Goal: Task Accomplishment & Management: Complete application form

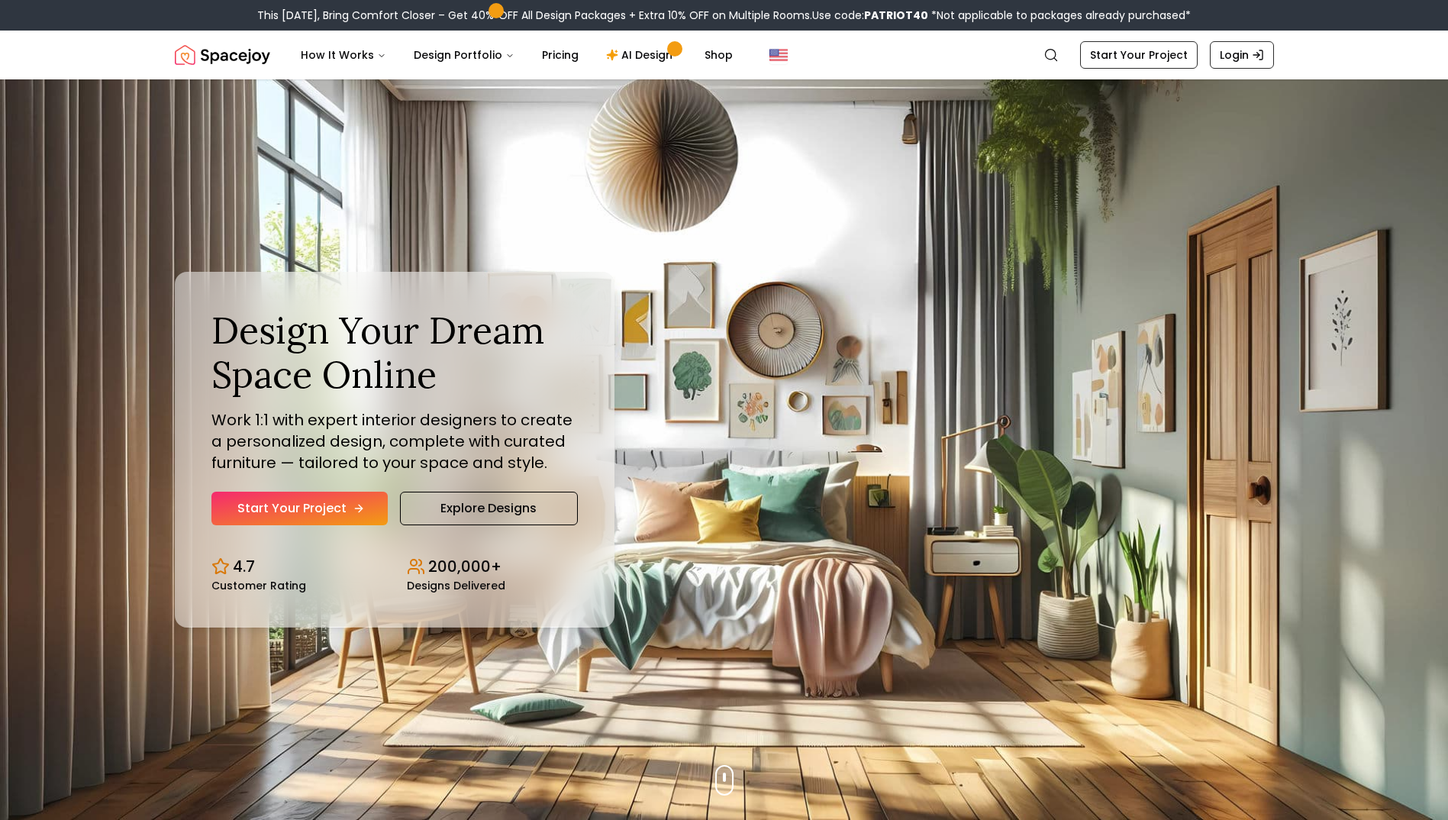
click at [347, 492] on link "Start Your Project" at bounding box center [299, 508] width 176 height 34
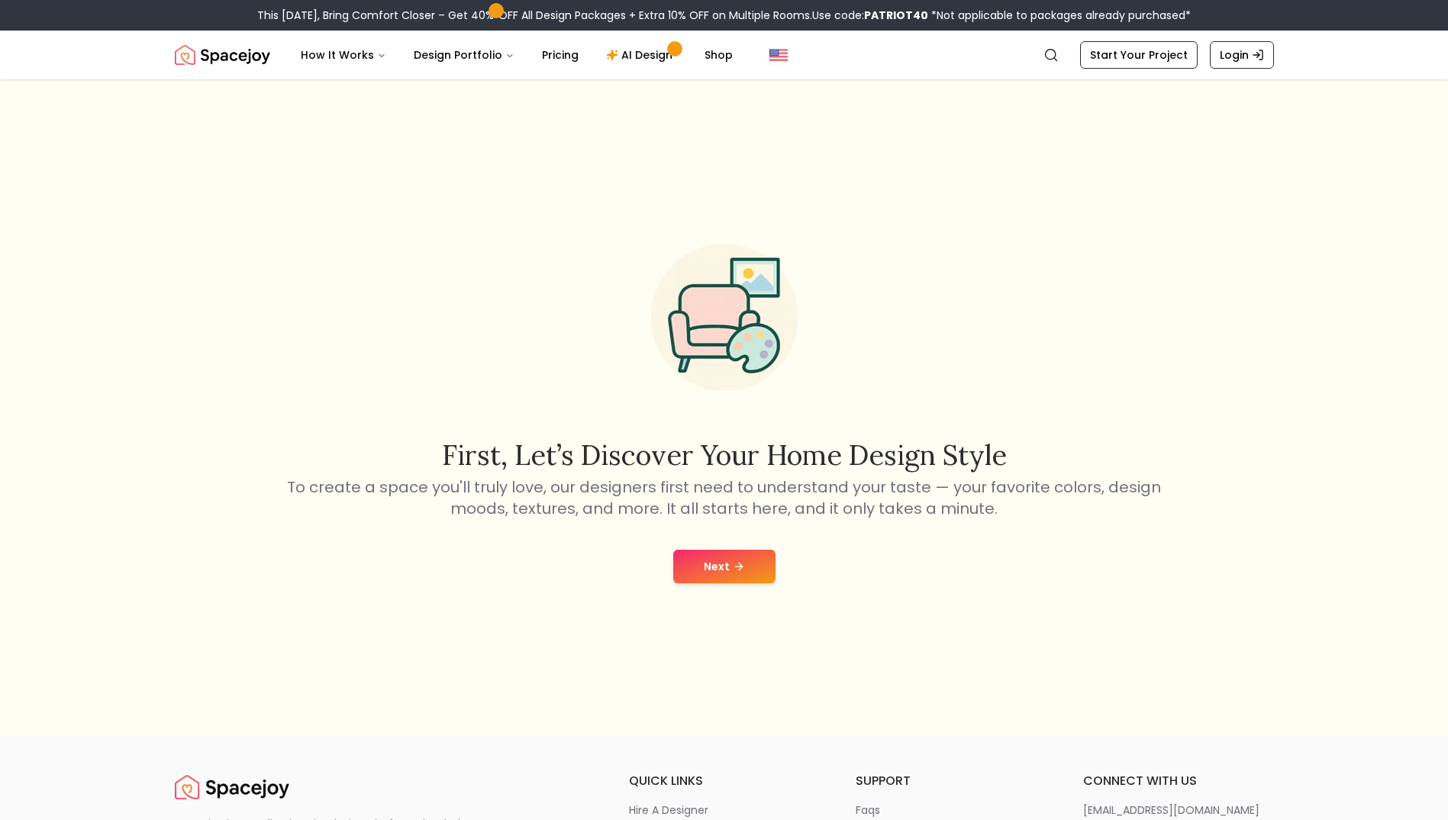
click at [741, 572] on button "Next" at bounding box center [724, 566] width 102 height 34
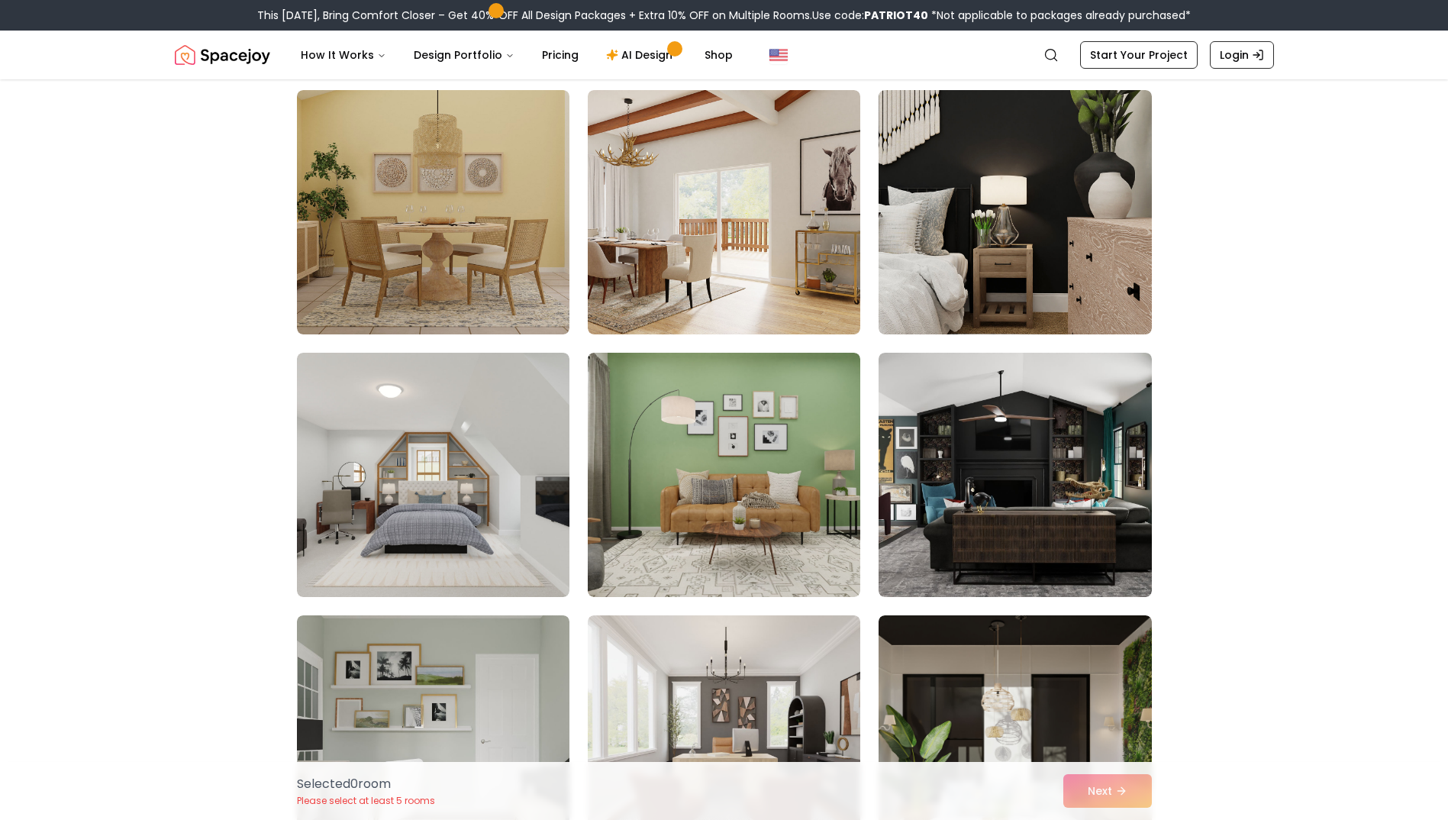
scroll to position [382, 0]
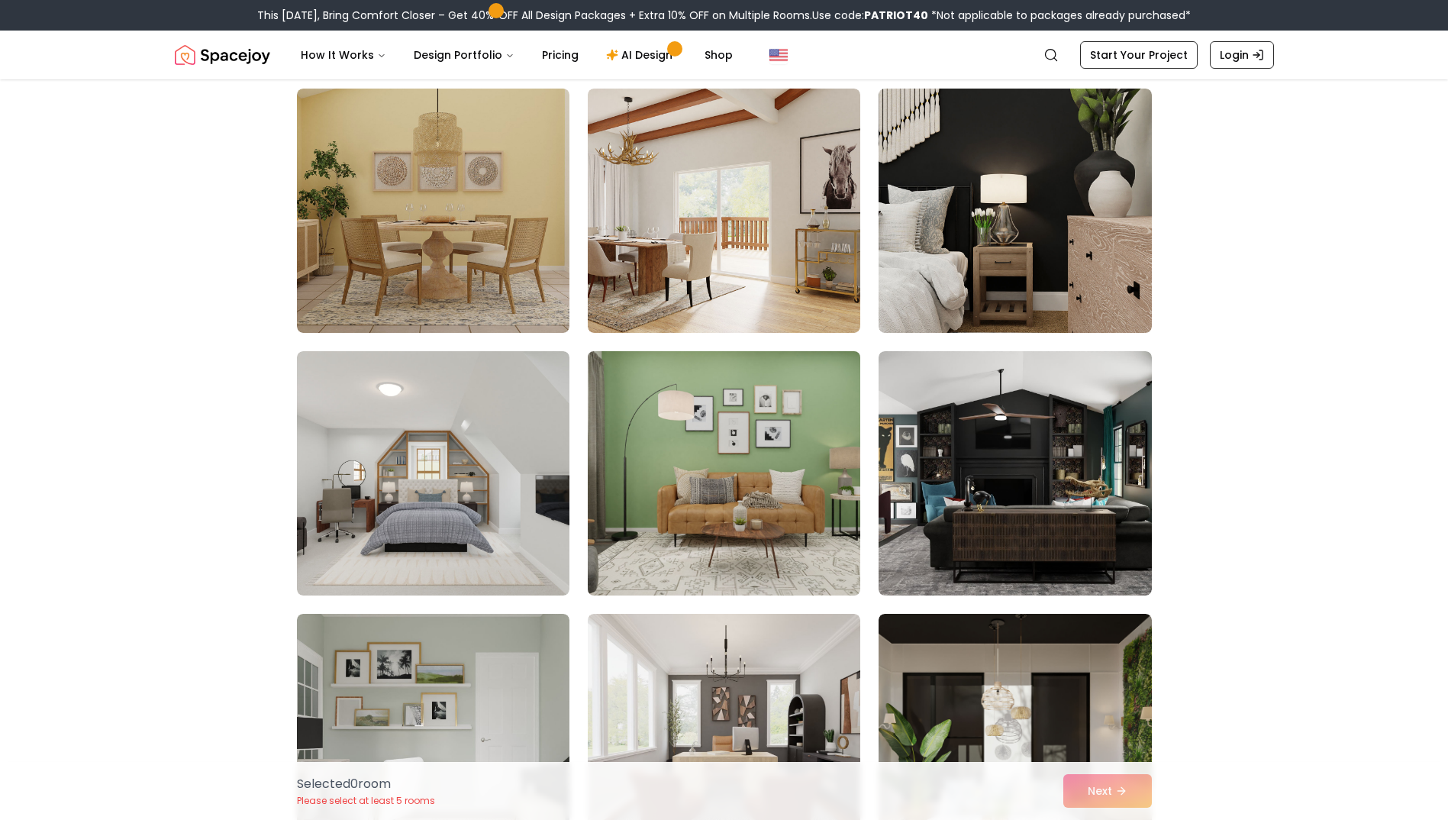
click at [714, 530] on img at bounding box center [724, 473] width 286 height 256
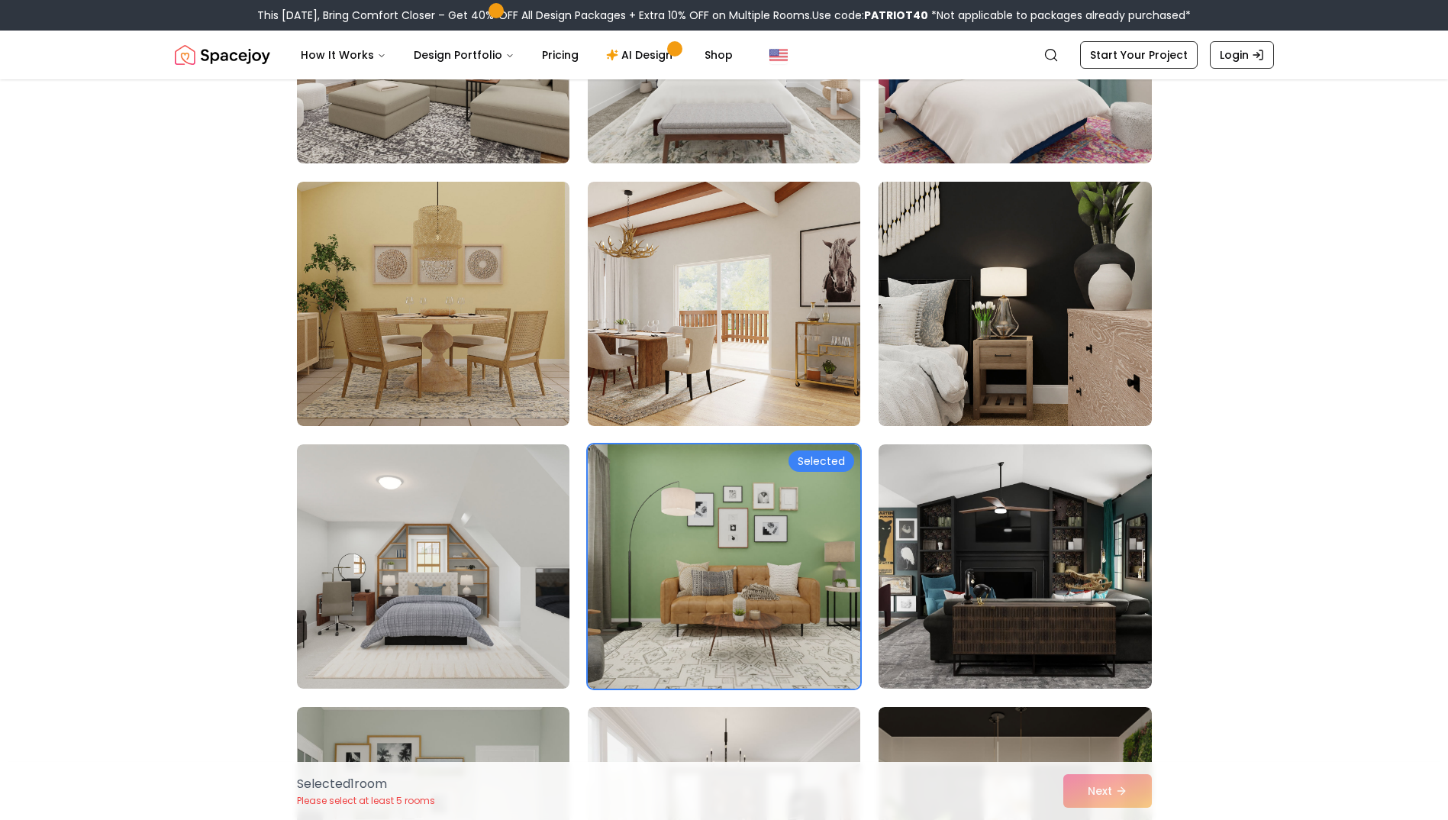
scroll to position [305, 0]
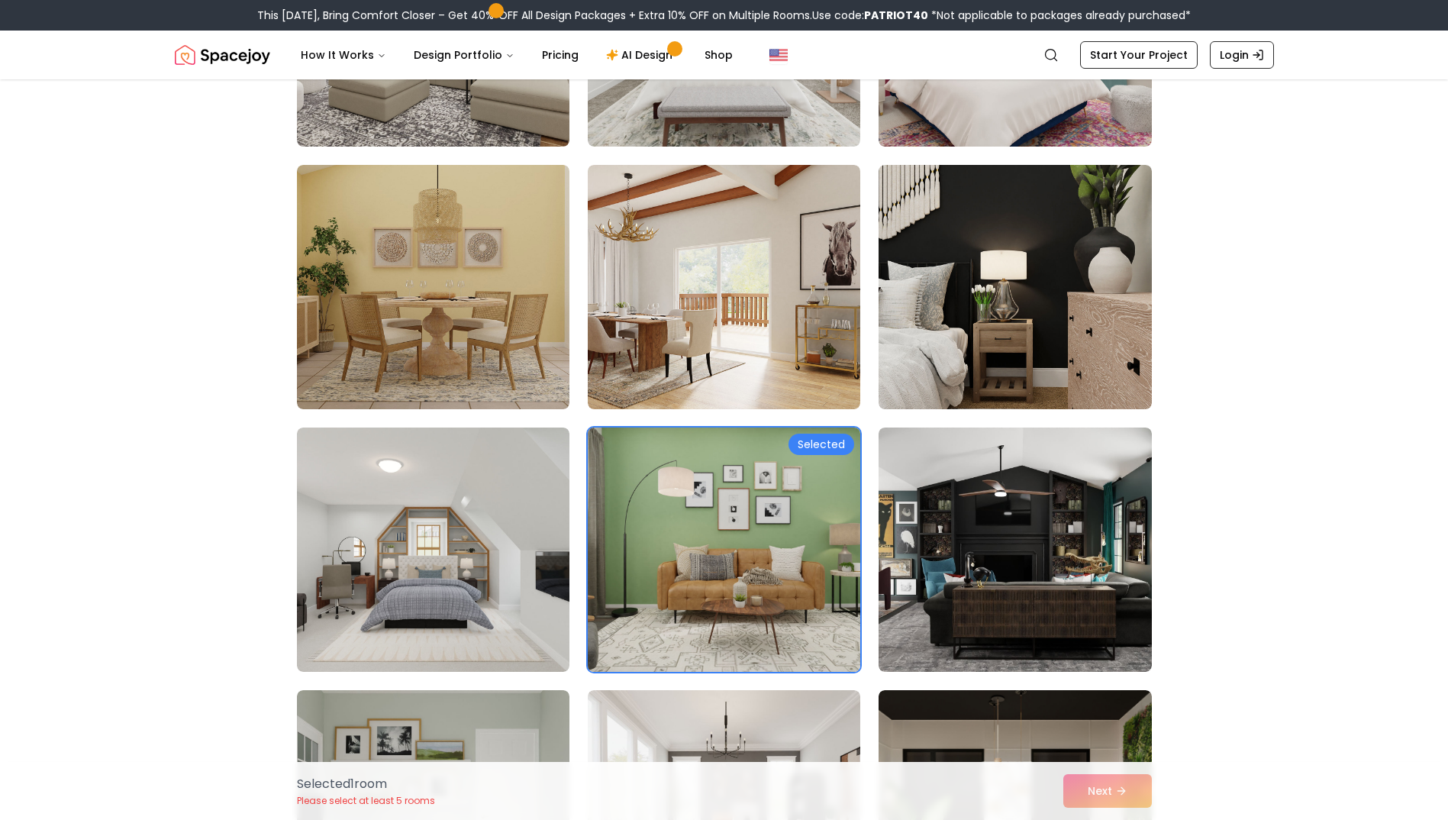
click at [807, 568] on img at bounding box center [724, 549] width 286 height 256
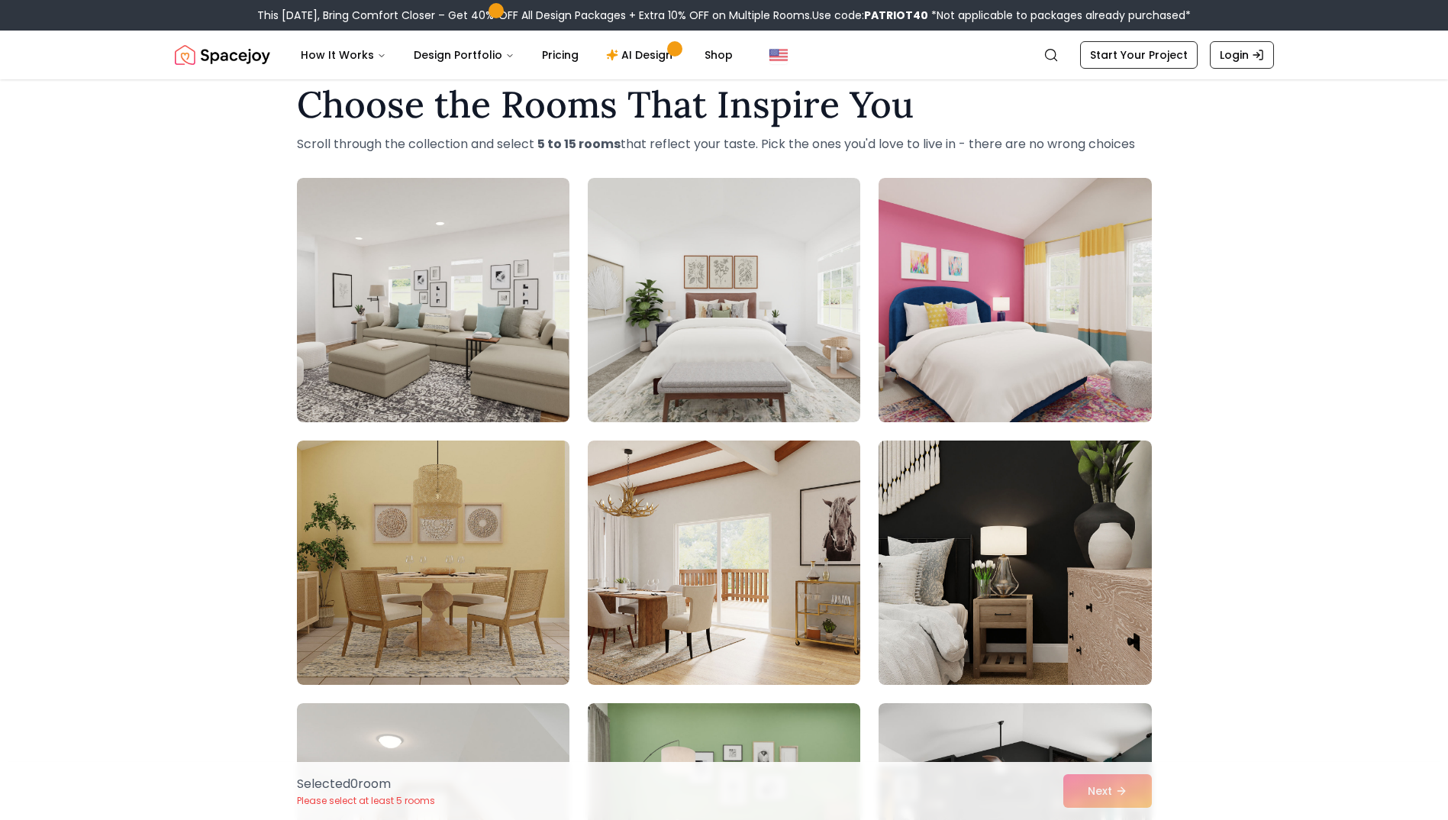
scroll to position [0, 0]
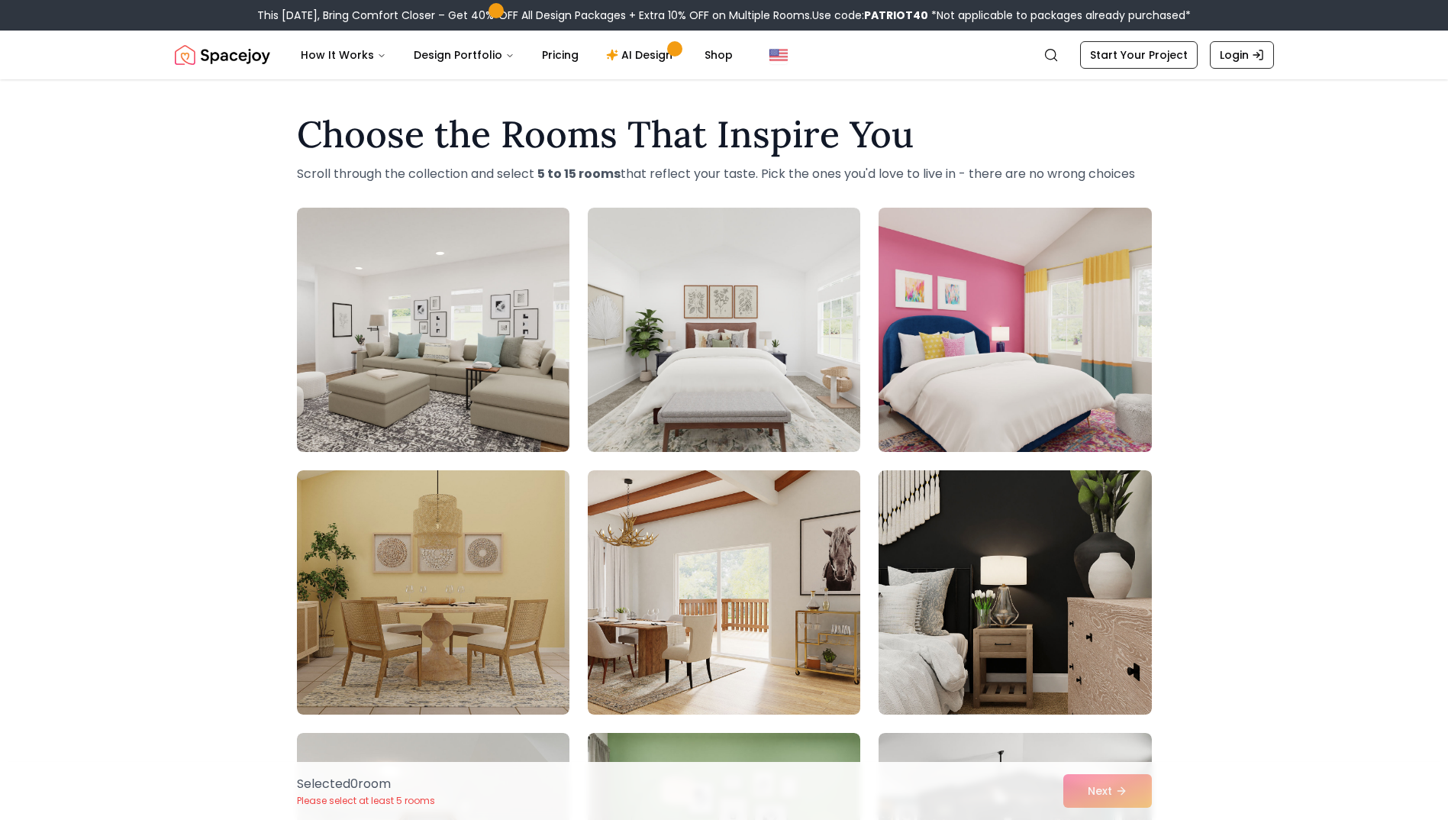
click at [1034, 315] on img at bounding box center [1014, 329] width 286 height 256
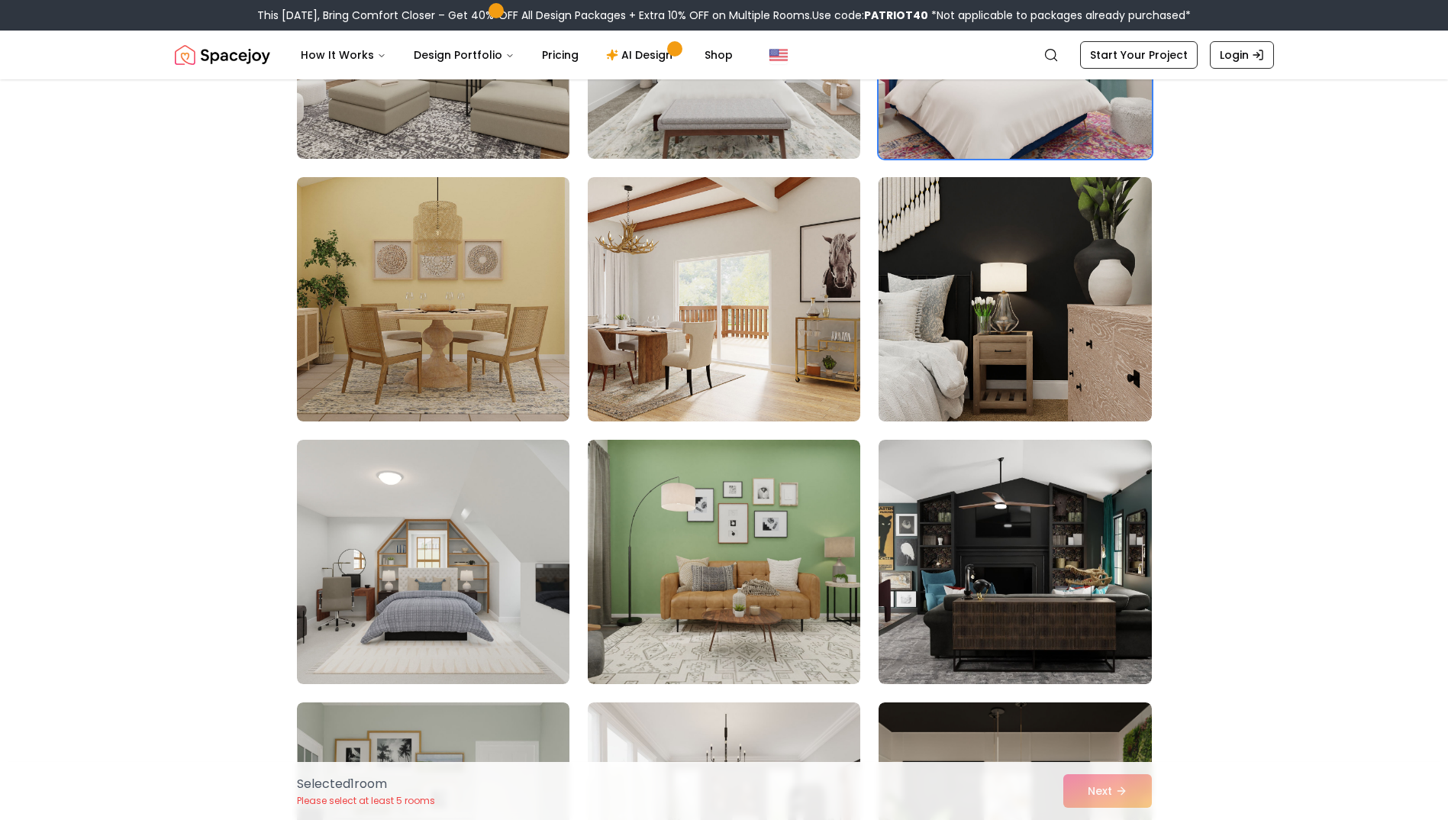
scroll to position [305, 0]
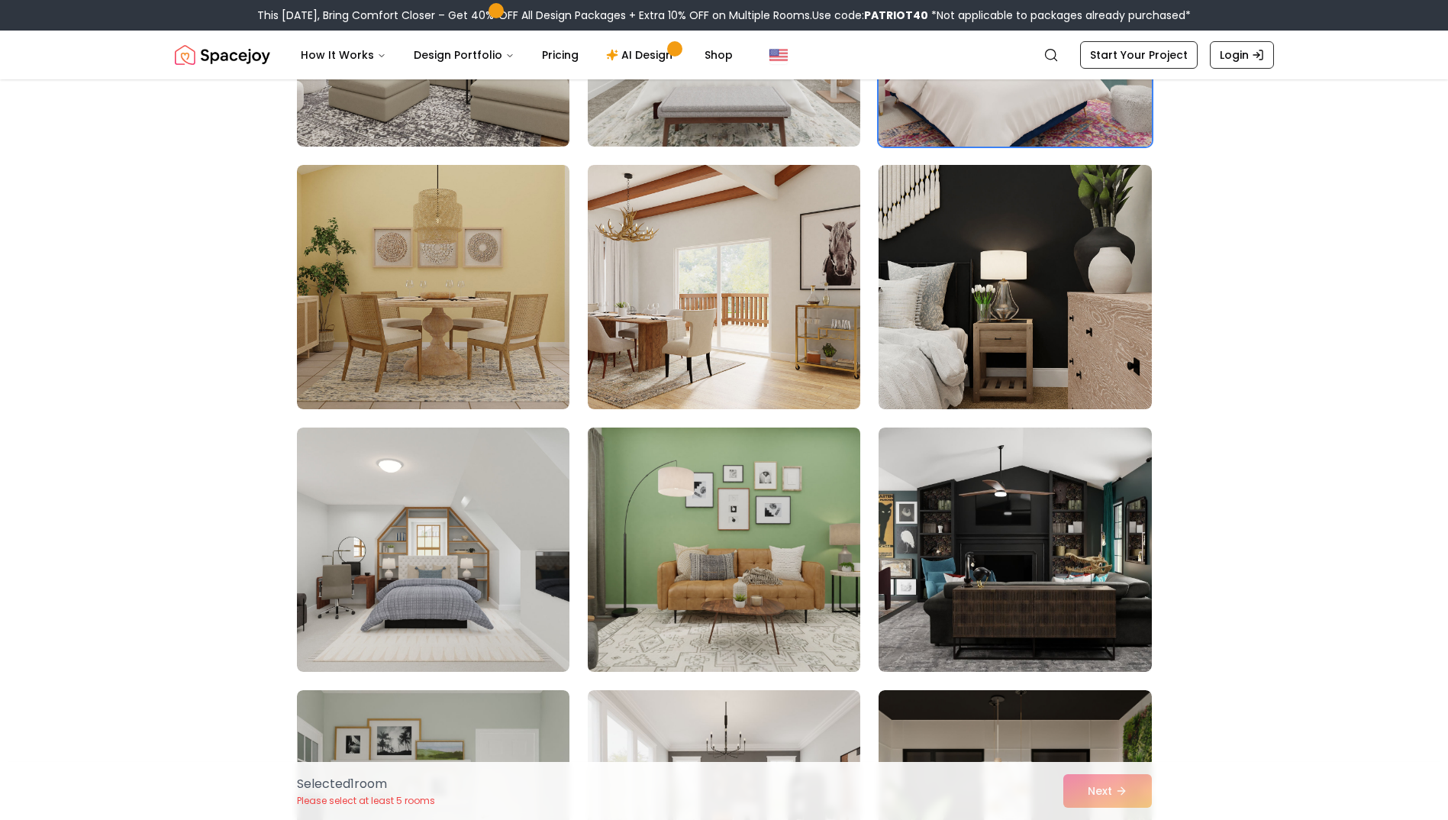
click at [718, 592] on img at bounding box center [724, 549] width 286 height 256
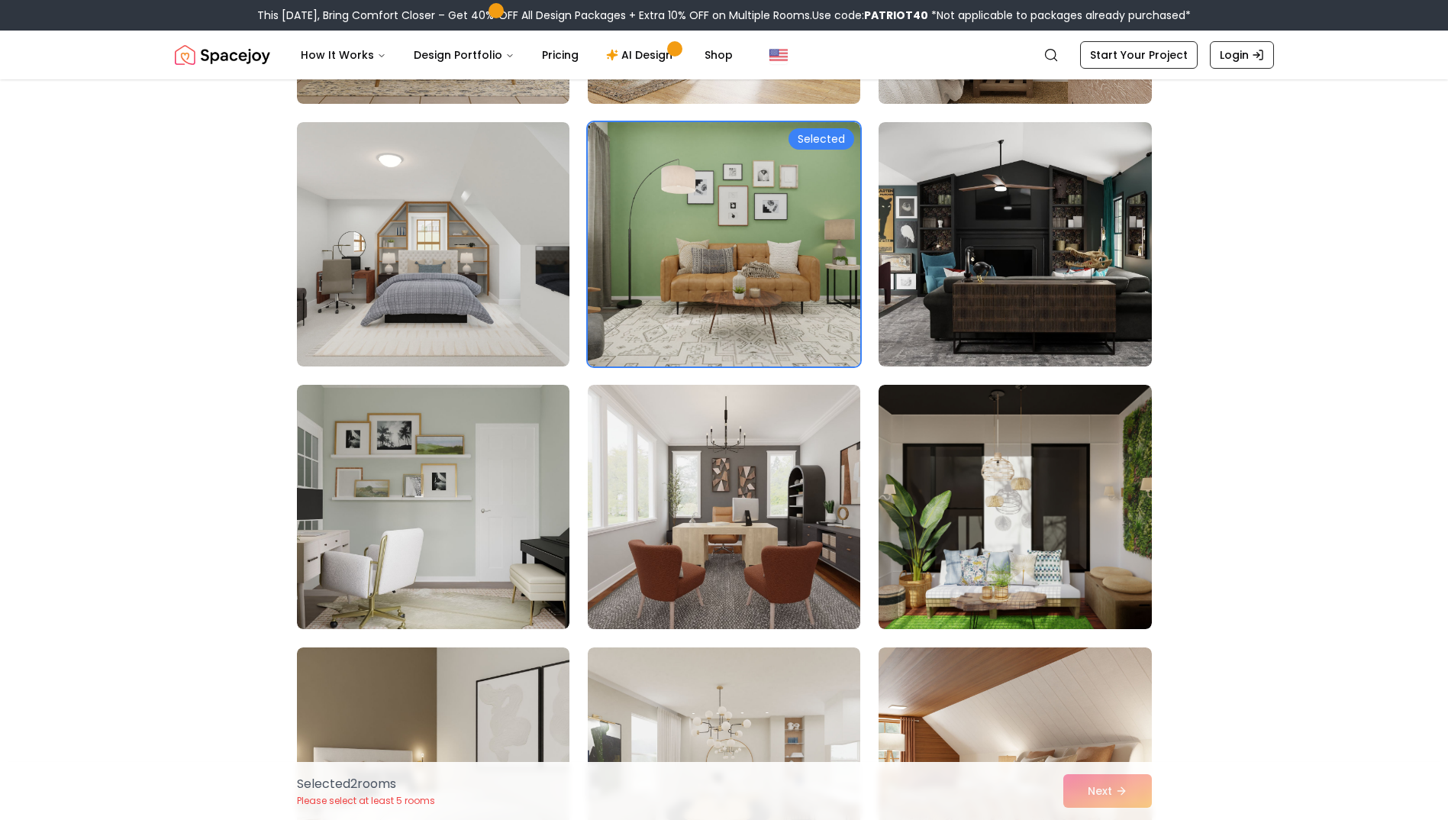
scroll to position [687, 0]
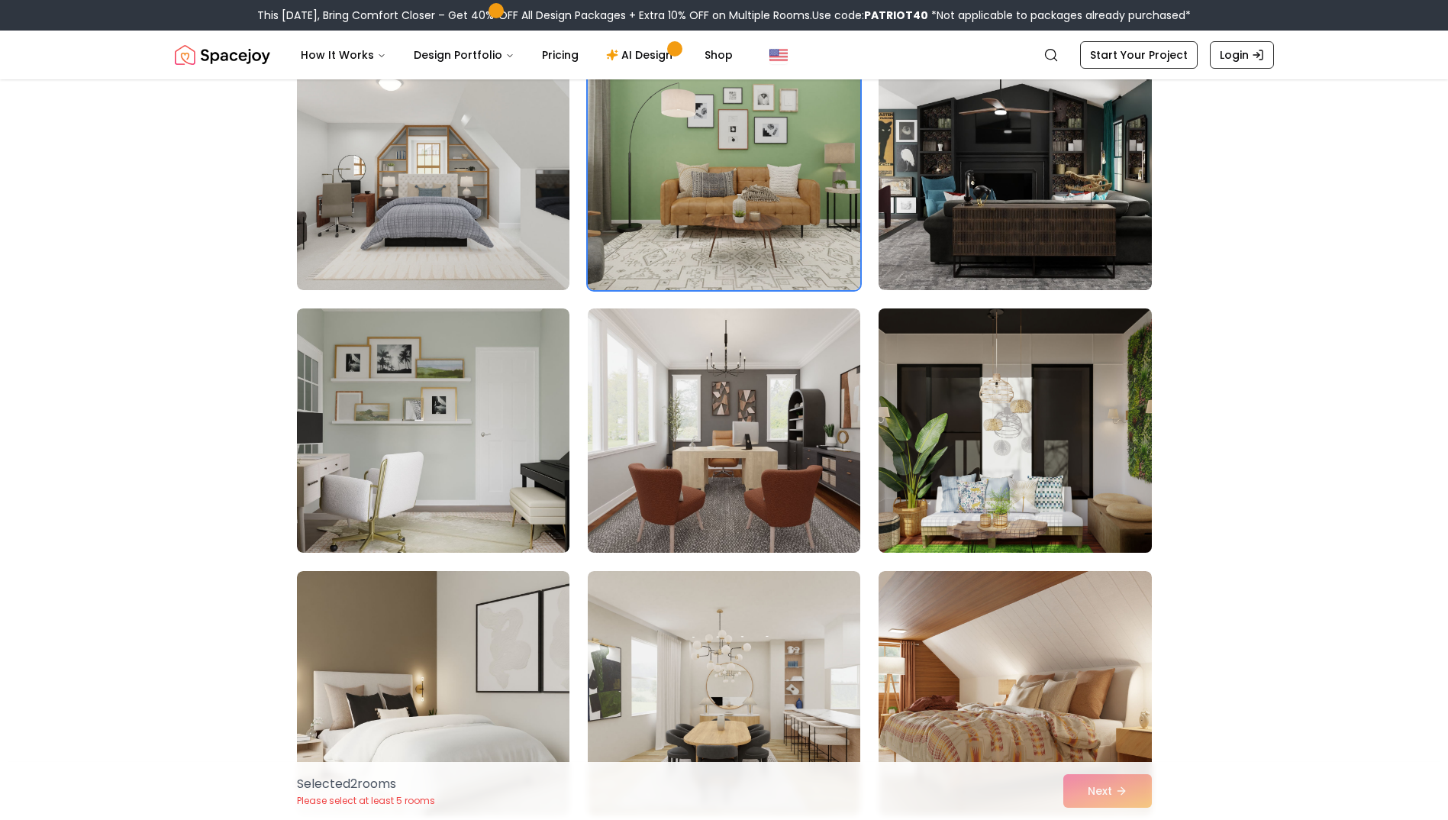
click at [1096, 465] on img at bounding box center [1014, 430] width 286 height 256
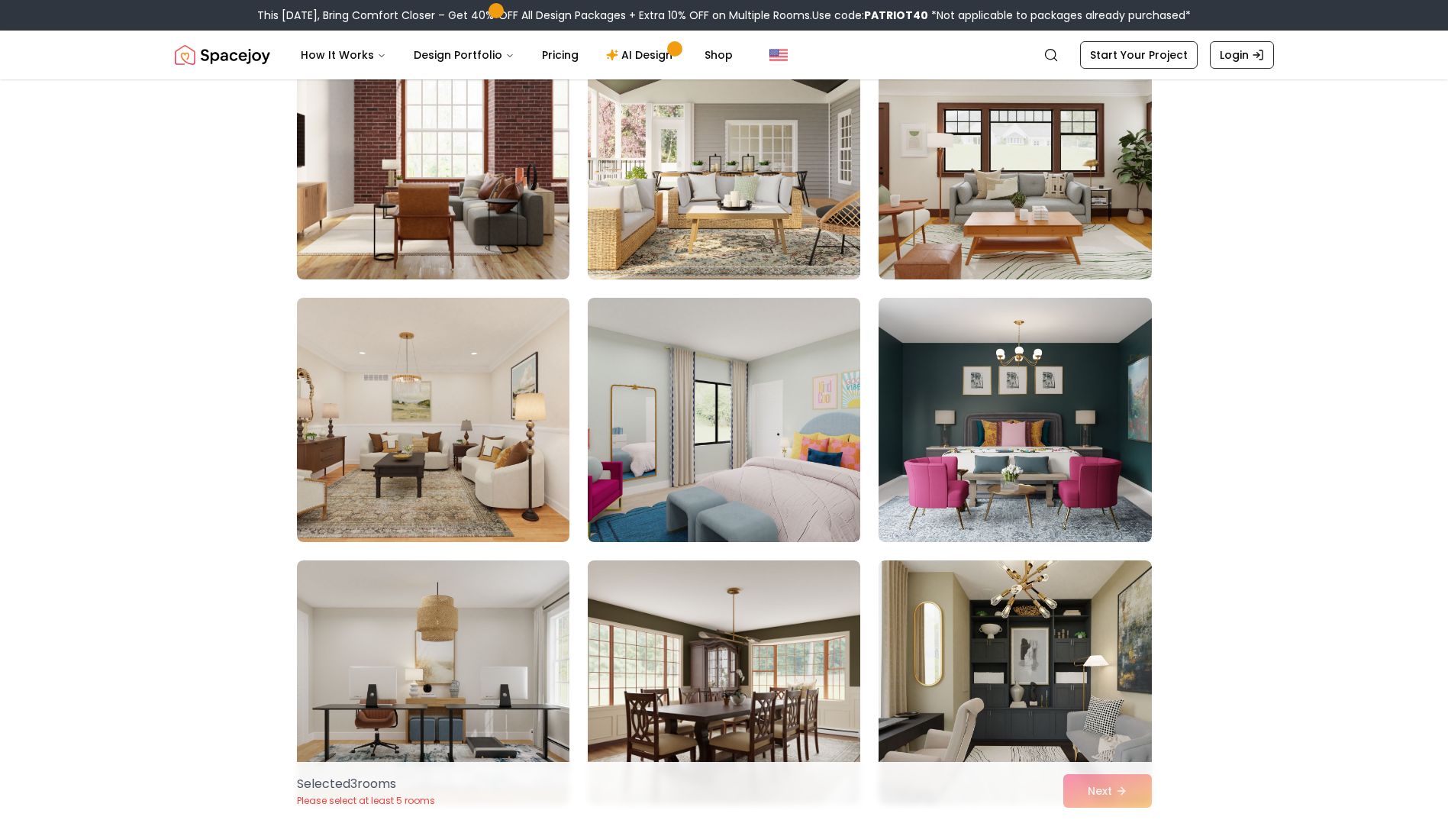
scroll to position [1755, 0]
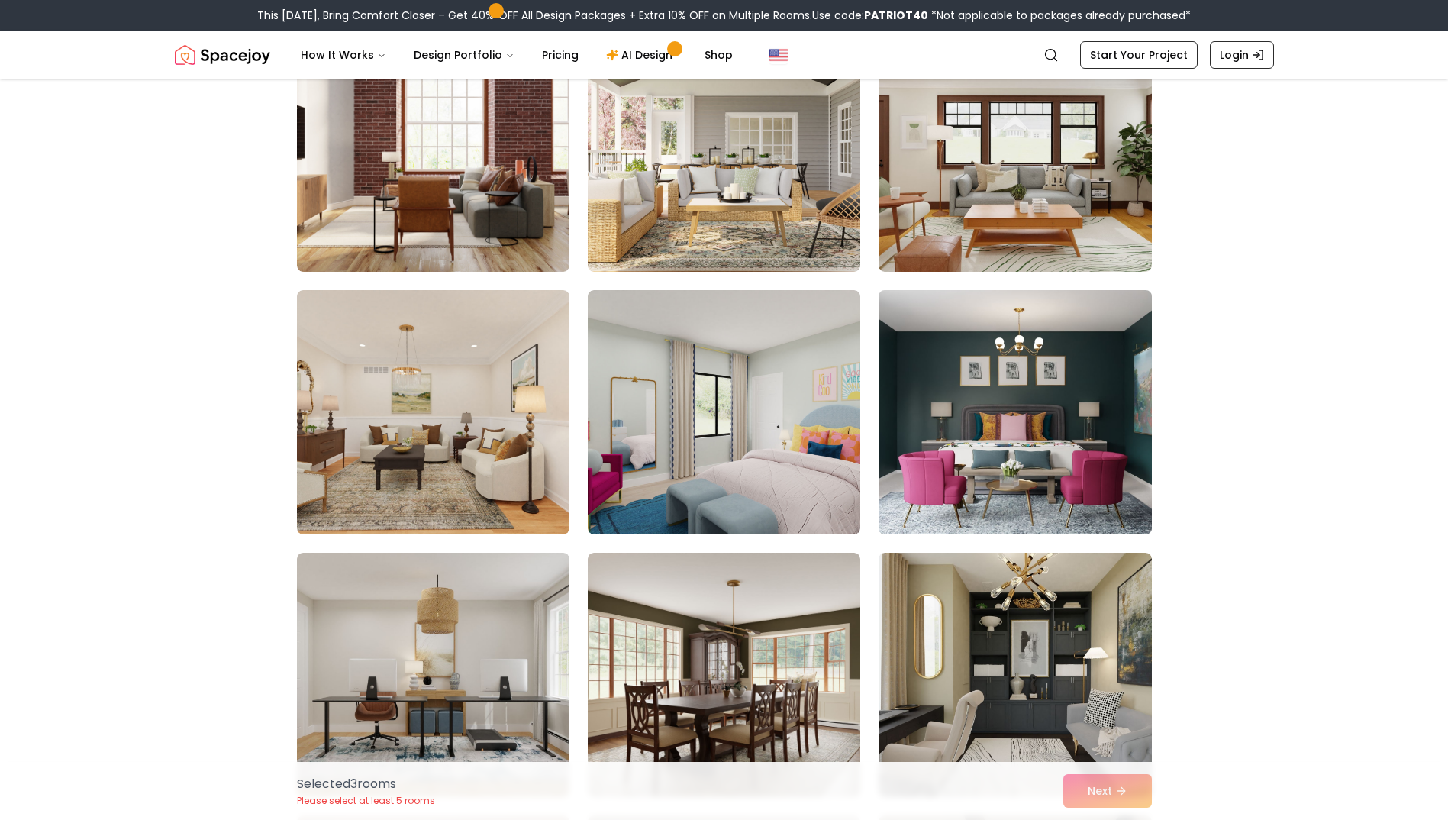
click at [1039, 448] on img at bounding box center [1014, 412] width 286 height 256
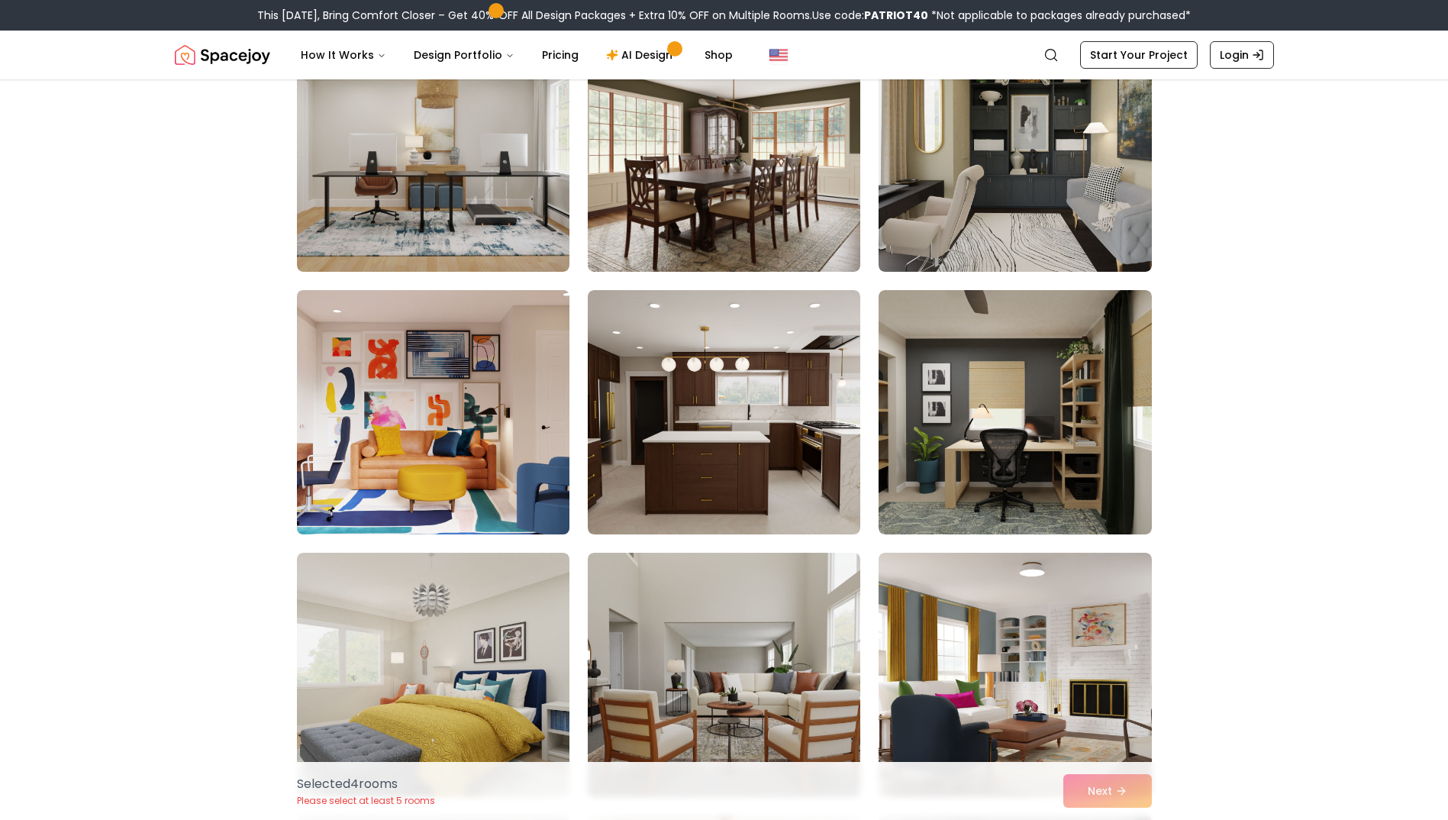
scroll to position [2289, 0]
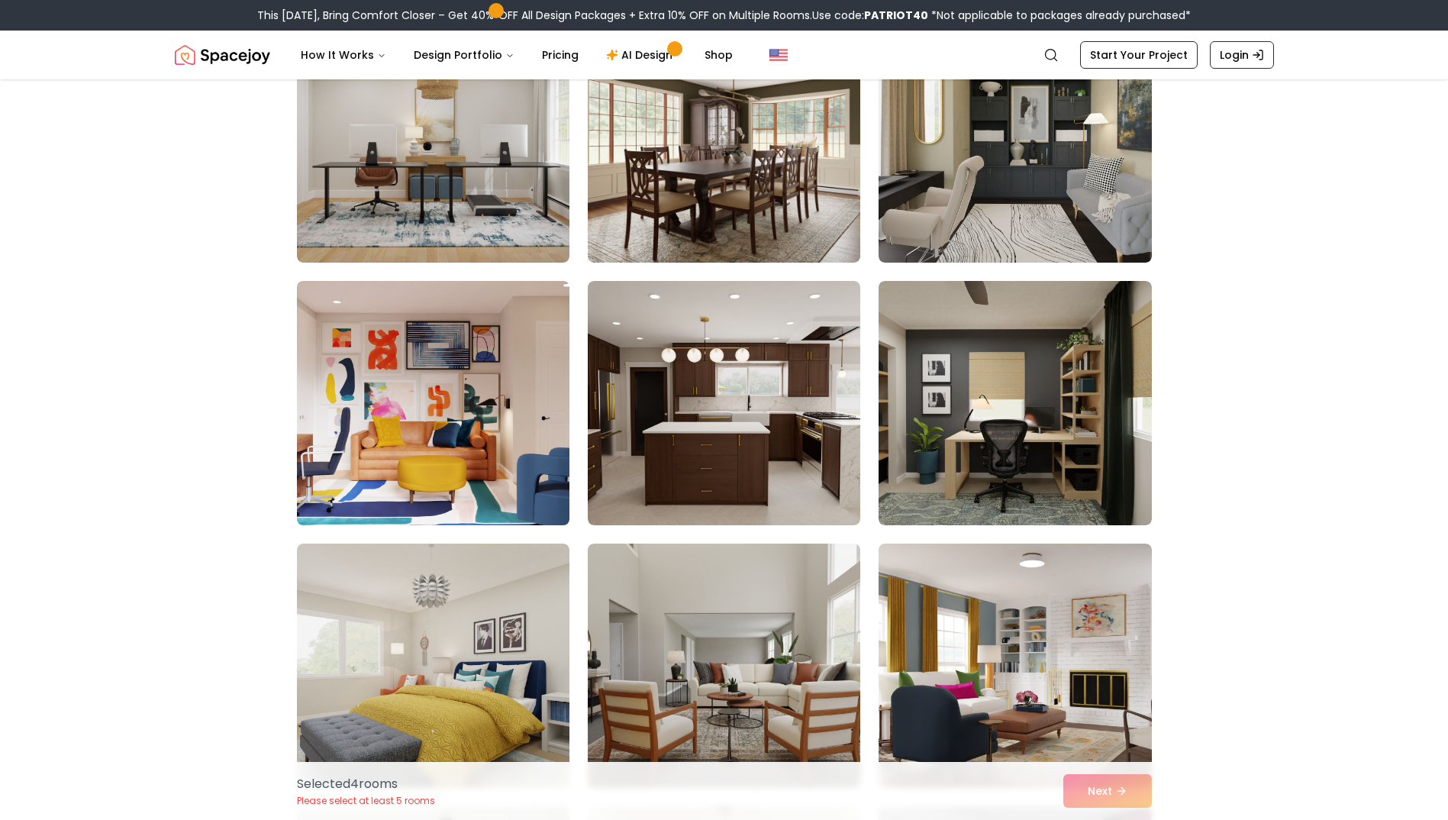
click at [401, 435] on img at bounding box center [433, 403] width 286 height 256
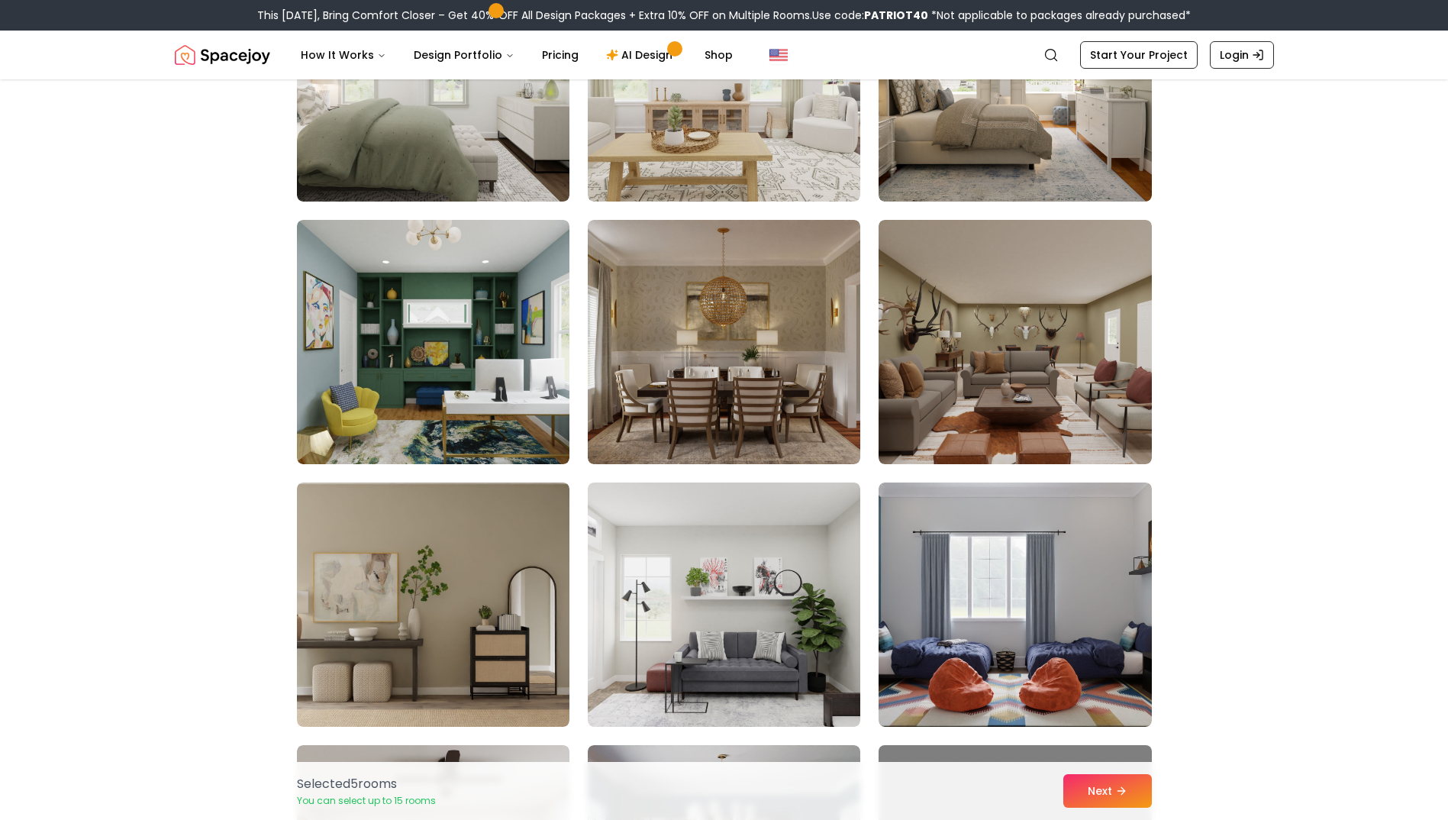
scroll to position [4044, 0]
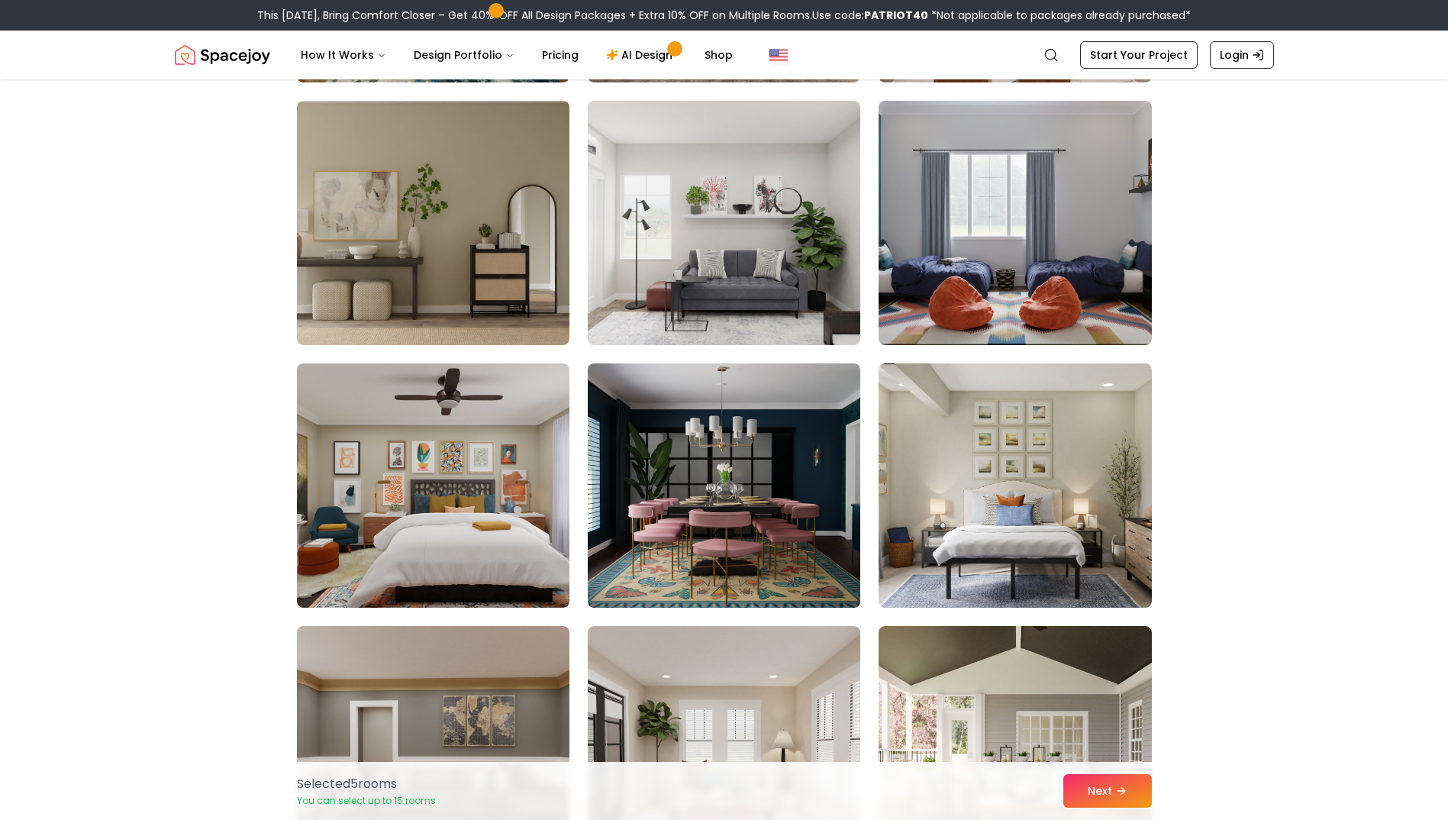
click at [816, 555] on img at bounding box center [724, 485] width 286 height 256
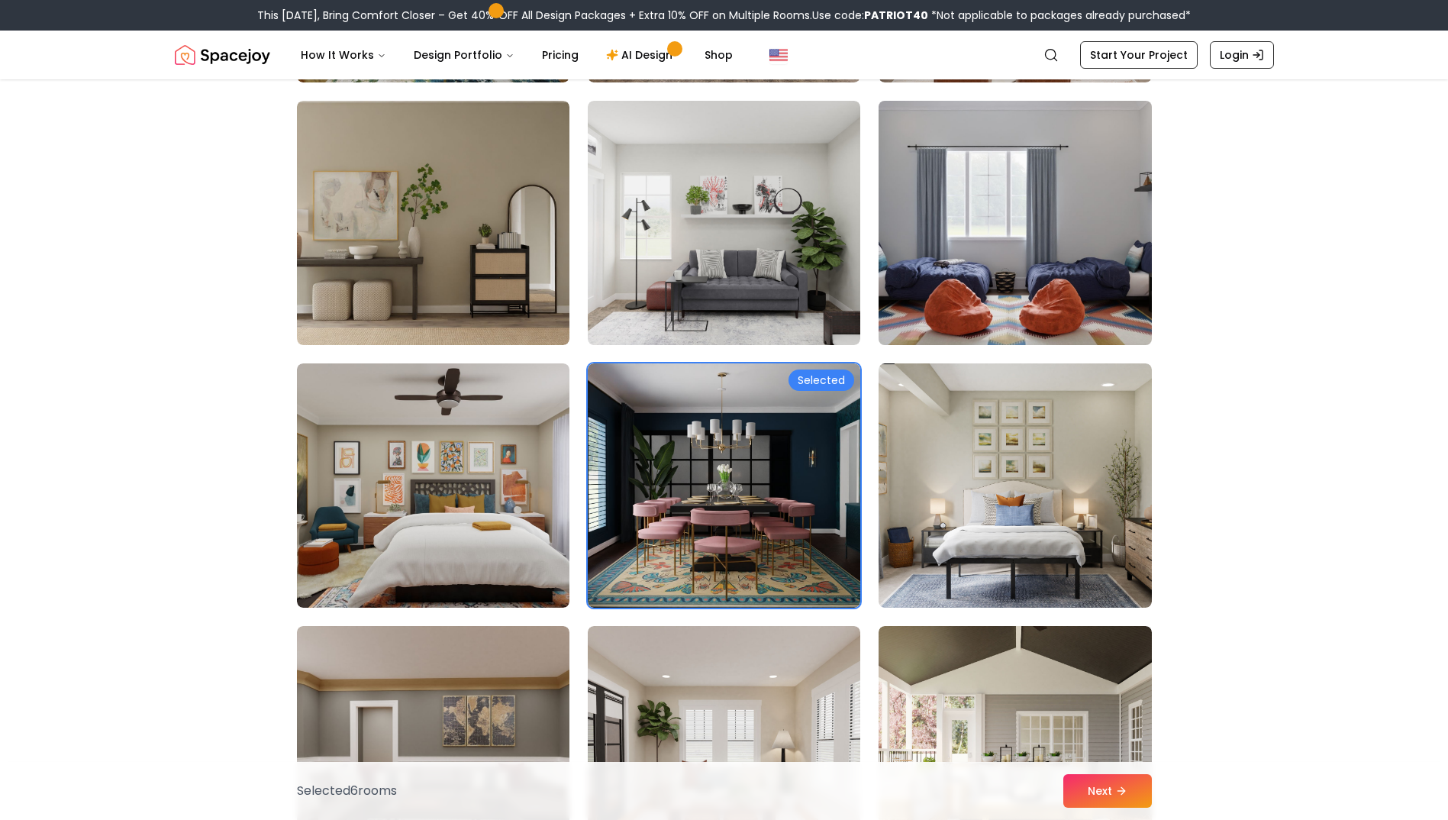
click at [1000, 208] on img at bounding box center [1014, 223] width 286 height 256
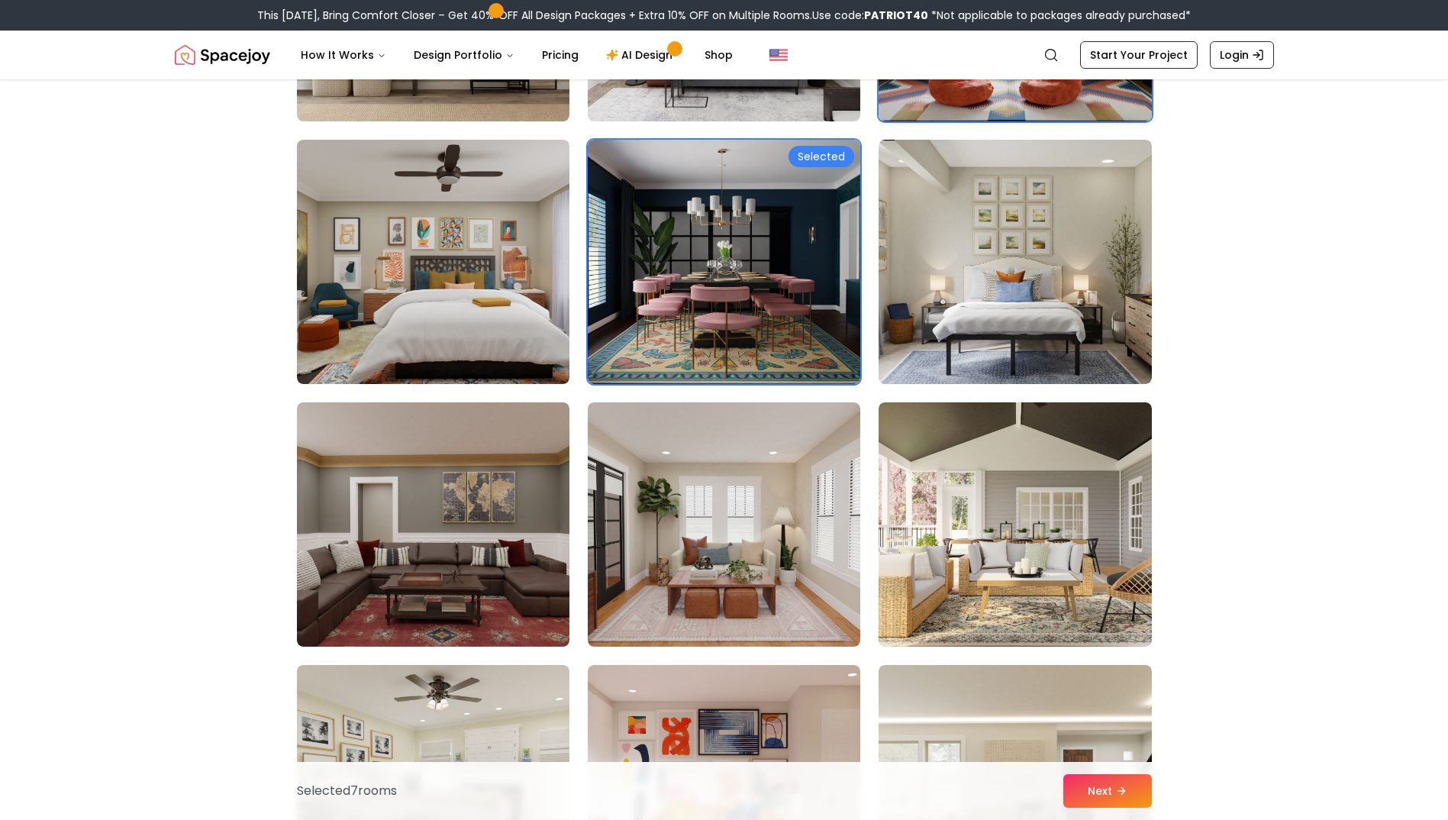
scroll to position [4349, 0]
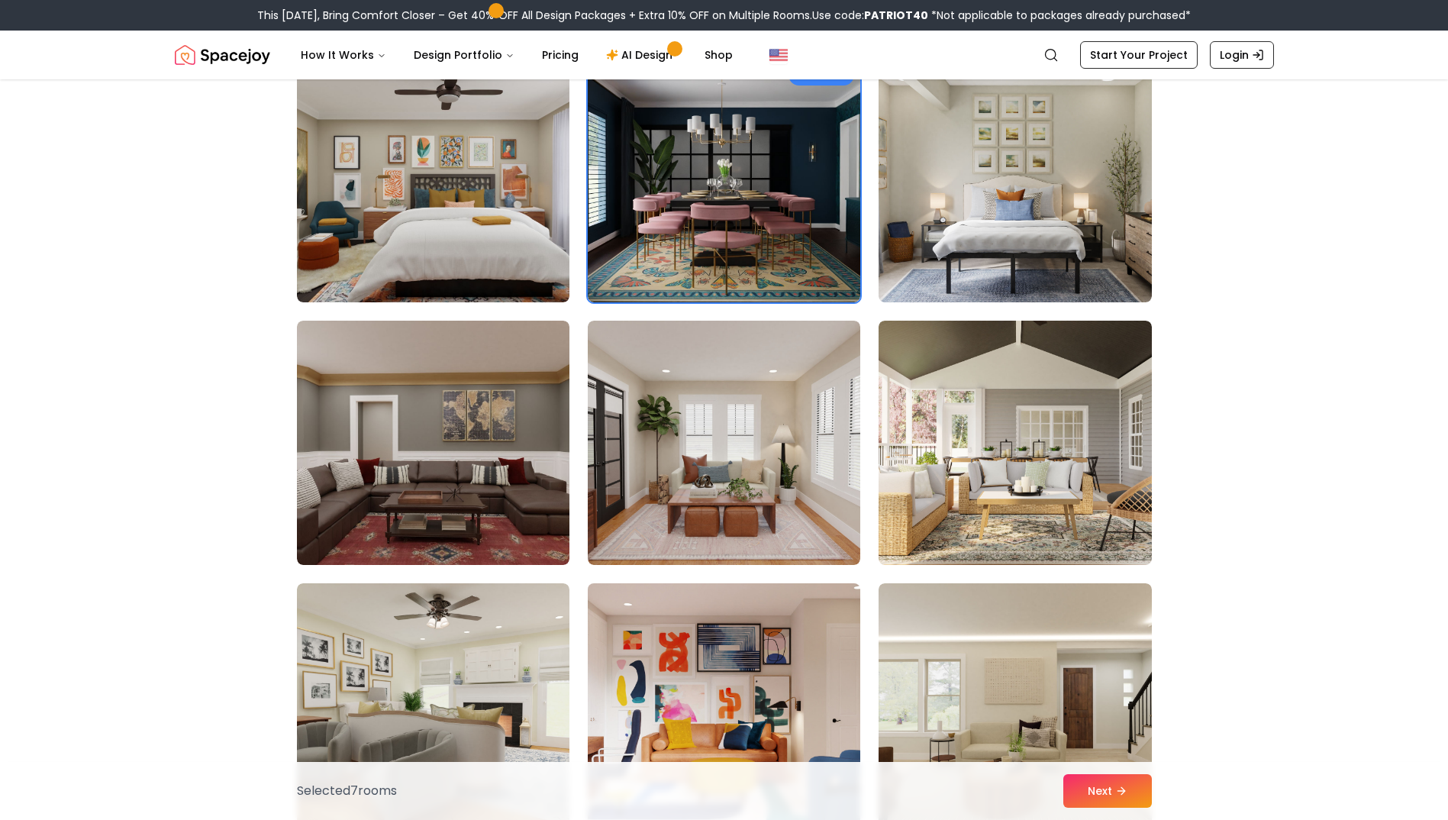
click at [794, 714] on img at bounding box center [724, 705] width 286 height 256
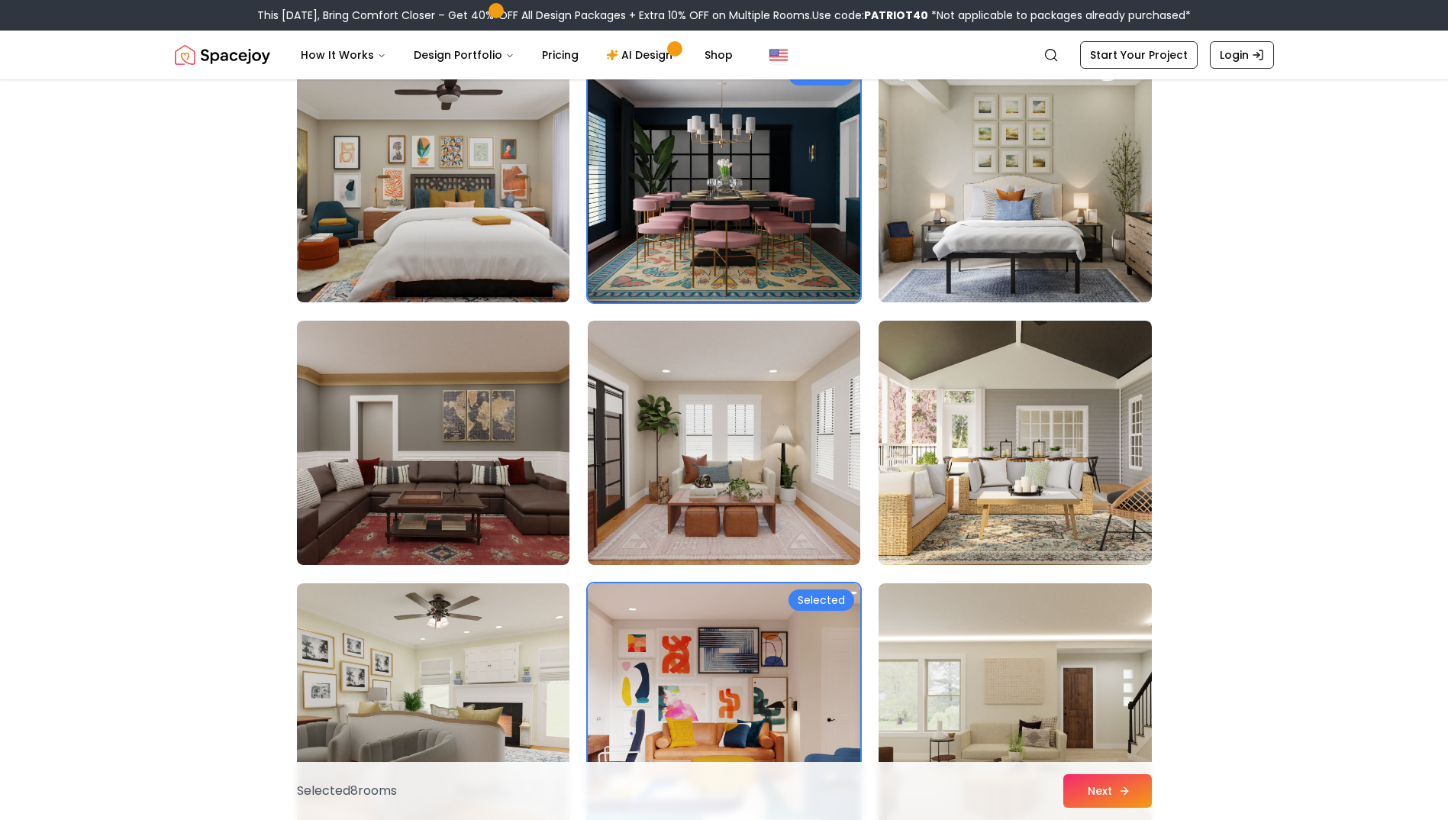
click at [1088, 795] on button "Next" at bounding box center [1107, 791] width 89 height 34
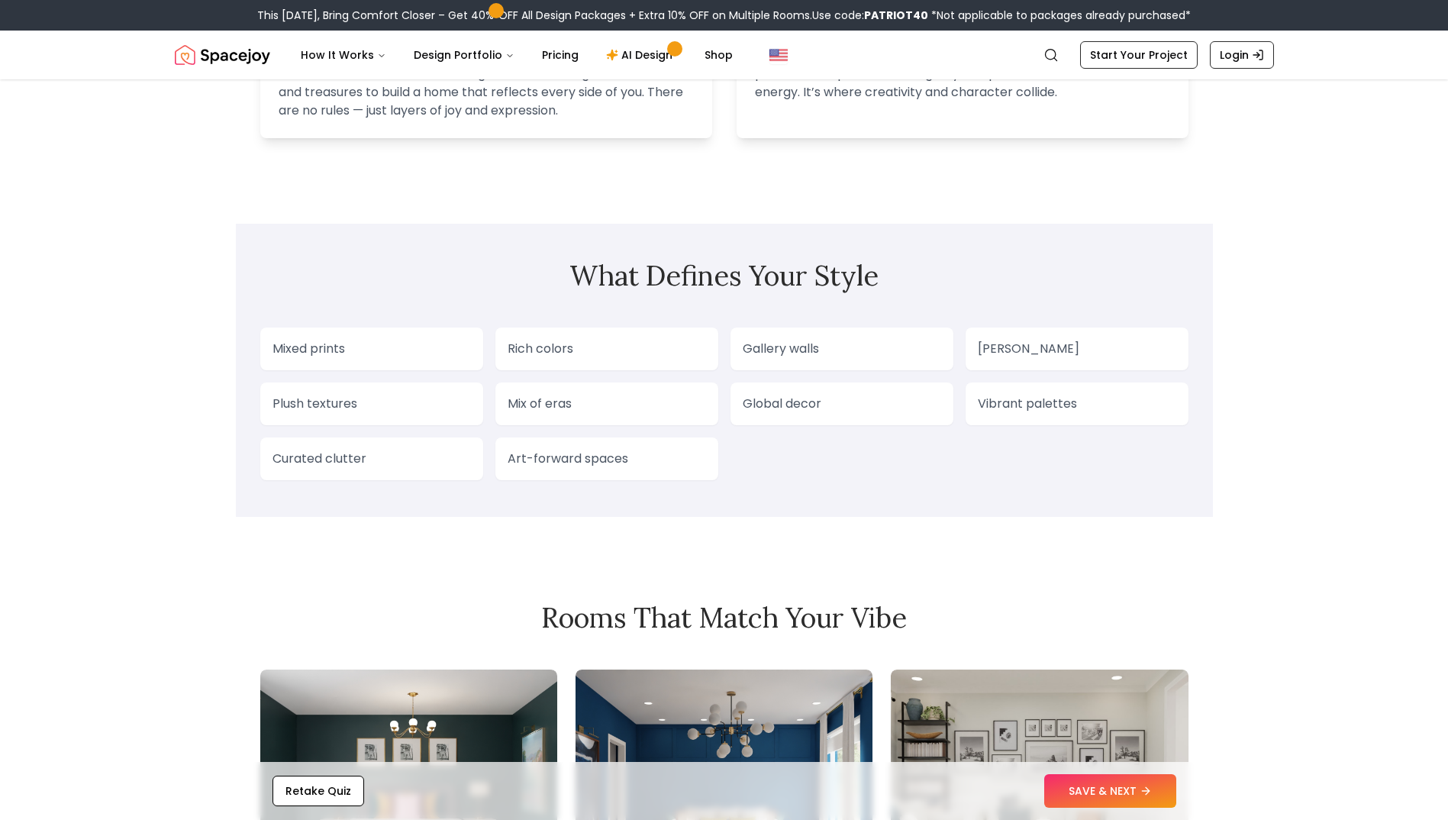
scroll to position [1145, 0]
